Goal: Transaction & Acquisition: Purchase product/service

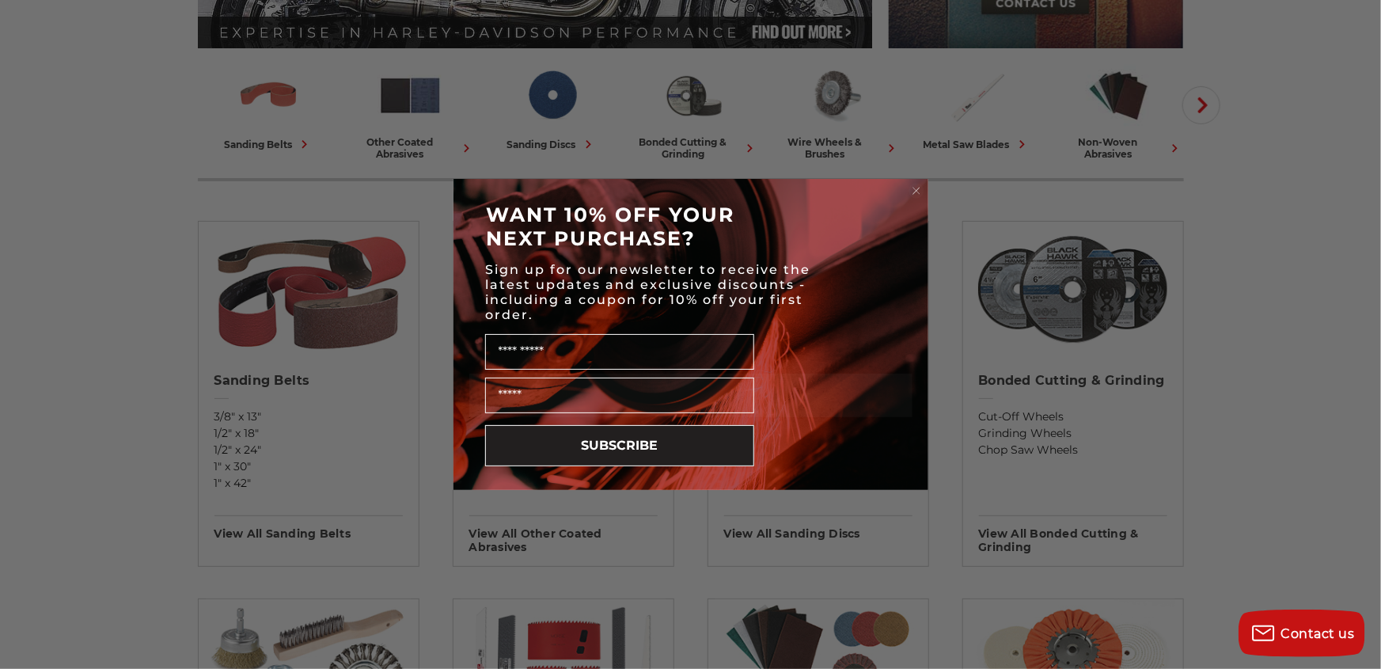
click at [528, 86] on div "Close dialog WANT 10% OFF YOUR NEXT PURCHASE? Sign up for our newsletter to rec…" at bounding box center [690, 334] width 1381 height 669
click at [920, 189] on circle "Close dialog" at bounding box center [916, 191] width 15 height 15
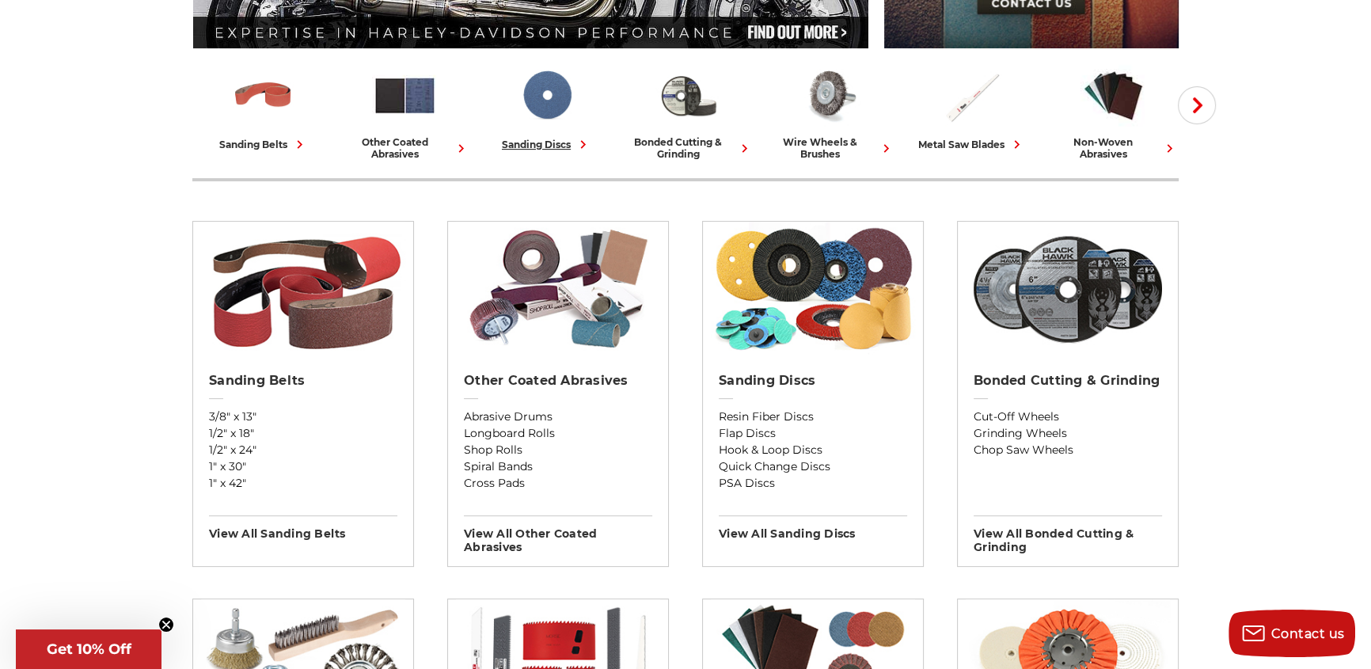
click at [563, 88] on img at bounding box center [547, 96] width 66 height 66
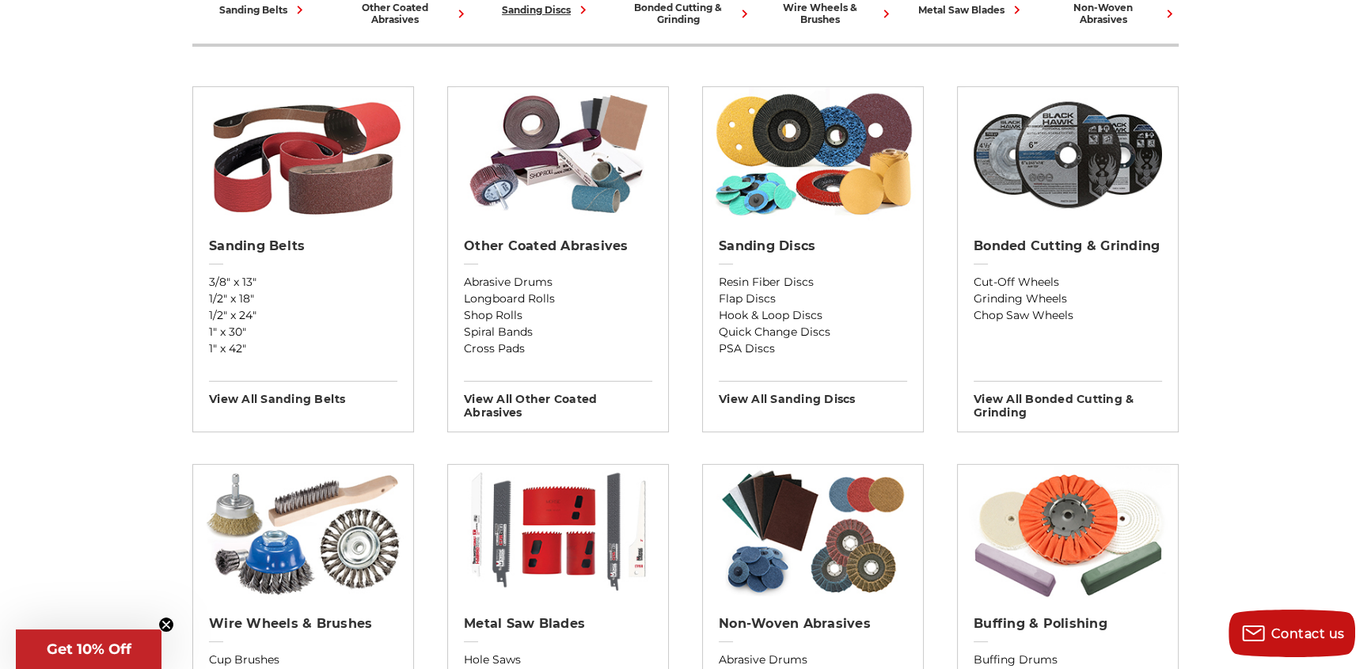
scroll to position [671, 0]
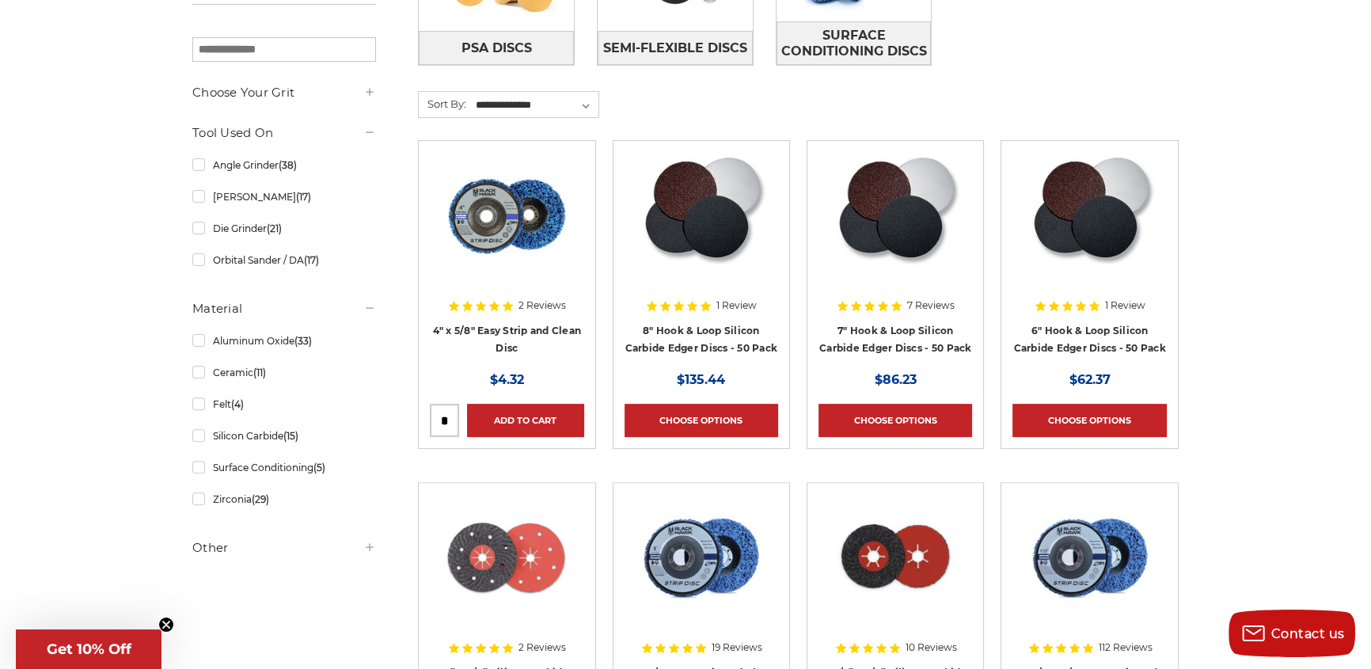
scroll to position [575, 0]
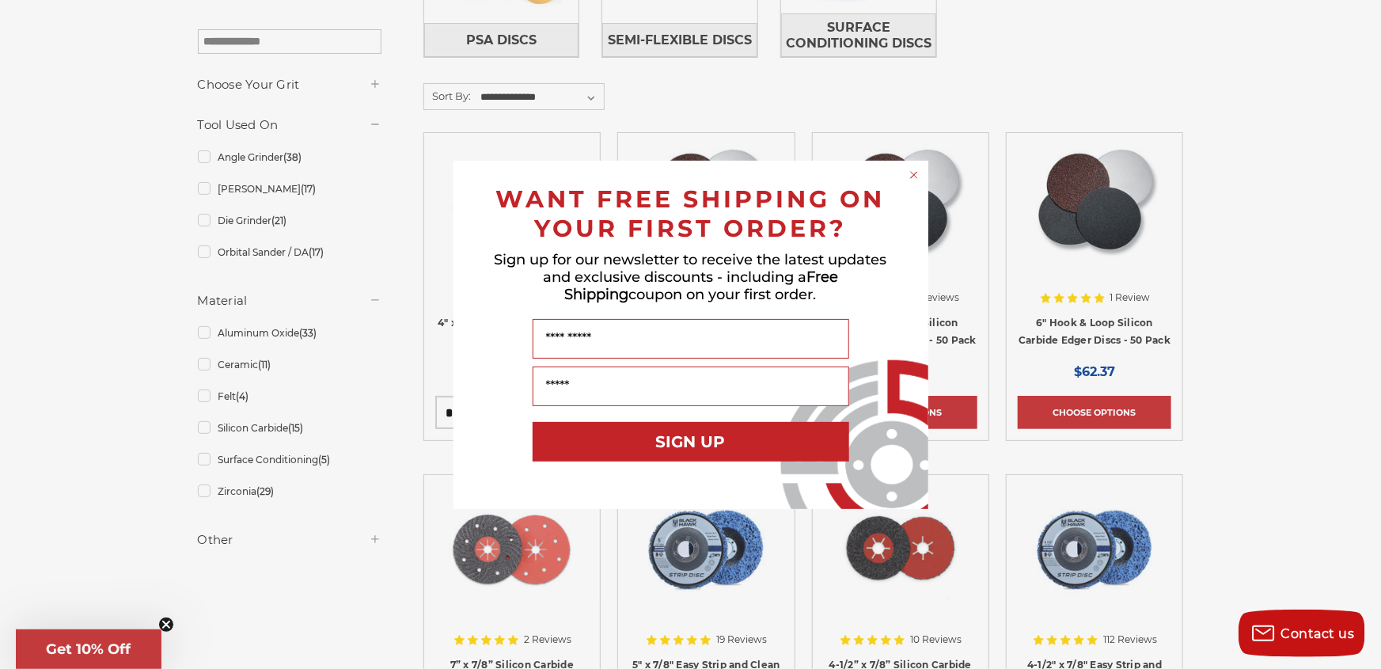
click at [914, 170] on circle "Close dialog" at bounding box center [913, 174] width 15 height 15
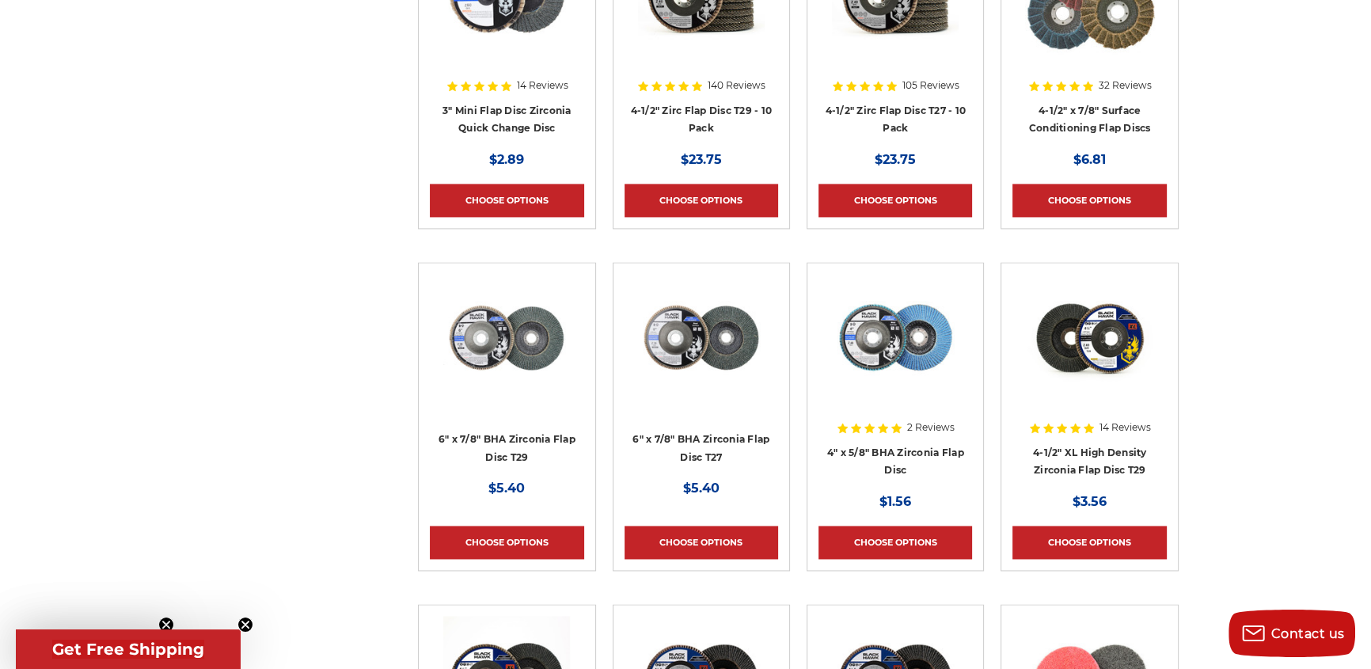
scroll to position [3166, 0]
